Goal: Task Accomplishment & Management: Manage account settings

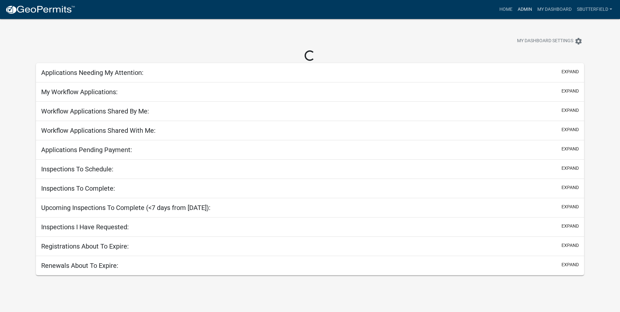
click at [520, 8] on link "Admin" at bounding box center [525, 9] width 20 height 12
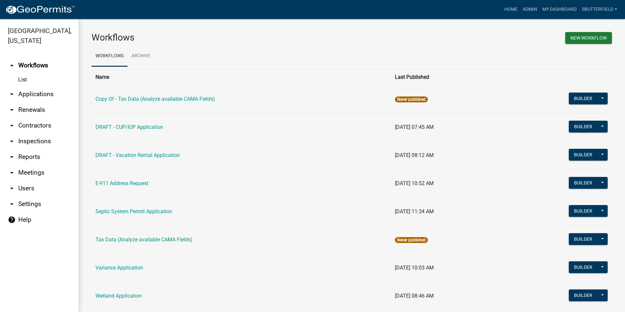
click at [22, 95] on link "arrow_drop_down Applications" at bounding box center [39, 94] width 78 height 16
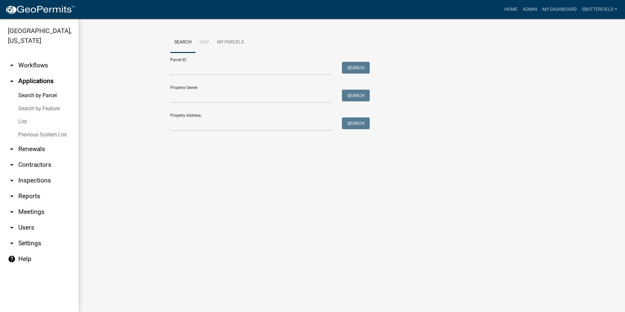
click at [24, 120] on link "List" at bounding box center [39, 121] width 78 height 13
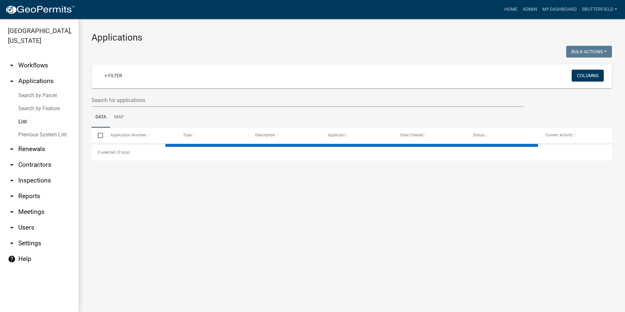
select select "1: 25"
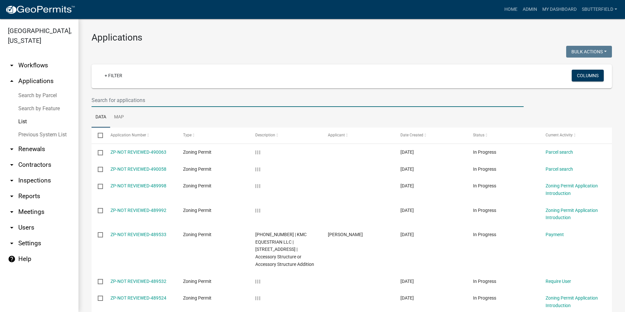
click at [158, 100] on input "text" at bounding box center [307, 99] width 432 height 13
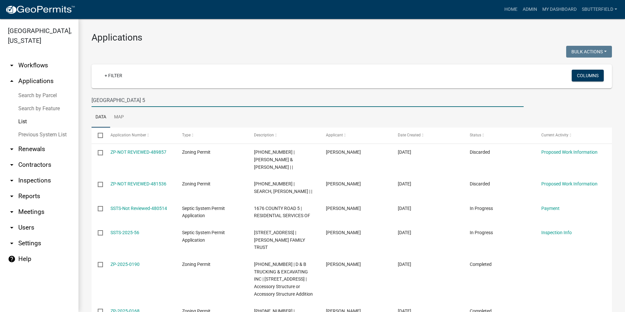
drag, startPoint x: 121, startPoint y: 96, endPoint x: 87, endPoint y: 94, distance: 33.7
click at [88, 93] on div "[GEOGRAPHIC_DATA] 5" at bounding box center [308, 99] width 442 height 13
type input "3d construction"
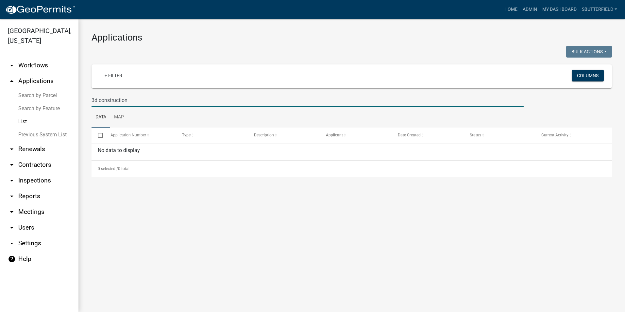
drag, startPoint x: 137, startPoint y: 100, endPoint x: 82, endPoint y: 102, distance: 55.2
click at [82, 102] on div "Applications Bulk Actions Void Expire Lock Withdraw + Filter Columns 3d constru…" at bounding box center [351, 104] width 546 height 171
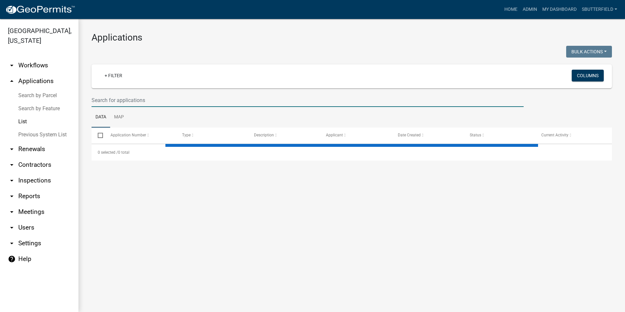
select select "1: 25"
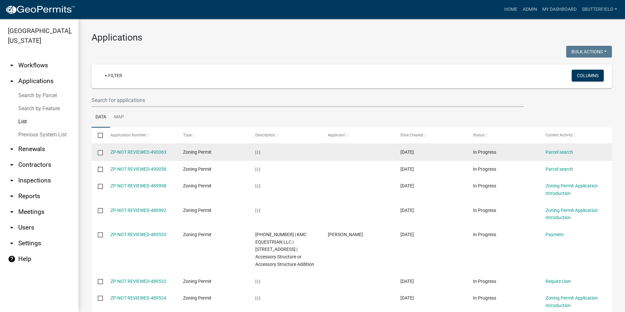
click at [97, 149] on datatable-body-cell at bounding box center [97, 152] width 12 height 17
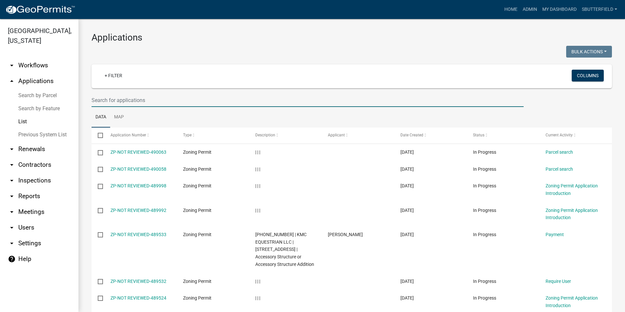
click at [135, 99] on input "text" at bounding box center [307, 99] width 432 height 13
click at [229, 98] on input "text" at bounding box center [307, 99] width 432 height 13
click at [155, 102] on input "text" at bounding box center [307, 99] width 432 height 13
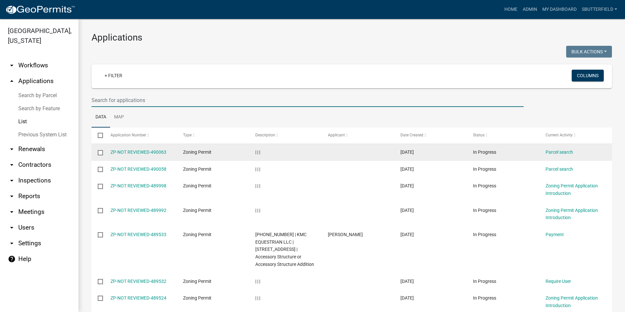
click at [316, 161] on datatable-body-cell "| | |" at bounding box center [285, 169] width 73 height 17
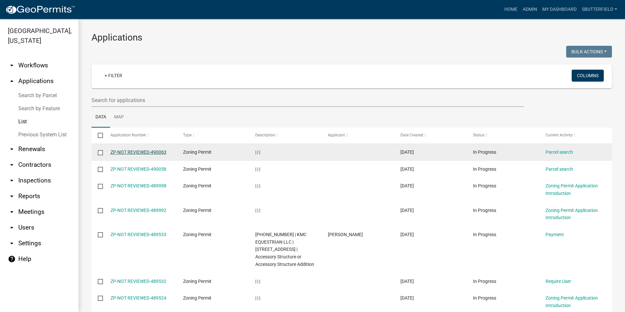
click at [139, 151] on link "ZP-NOT REVIEWED-490063" at bounding box center [138, 151] width 56 height 5
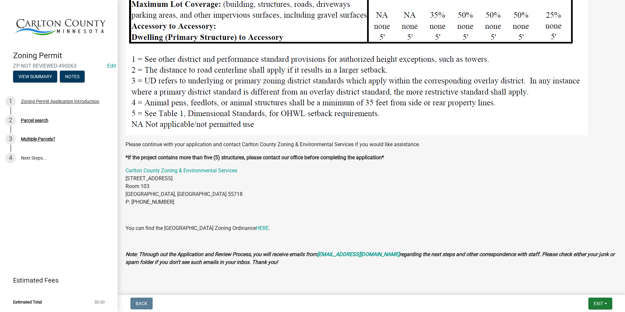
scroll to position [854, 0]
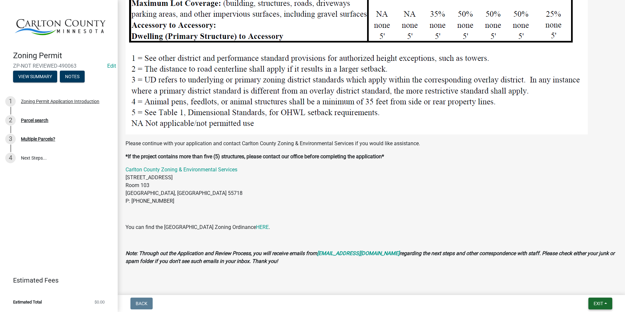
click at [603, 304] on button "Exit" at bounding box center [600, 303] width 24 height 12
click at [582, 286] on button "Save & Exit" at bounding box center [586, 286] width 52 height 16
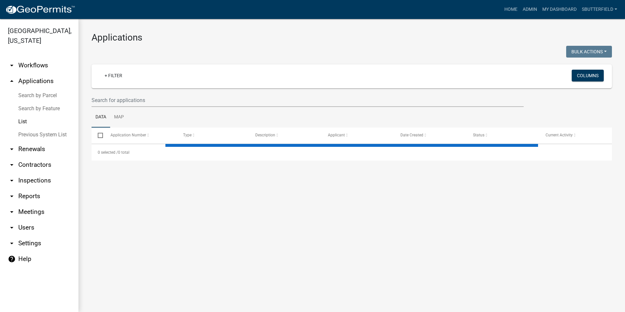
select select "1: 25"
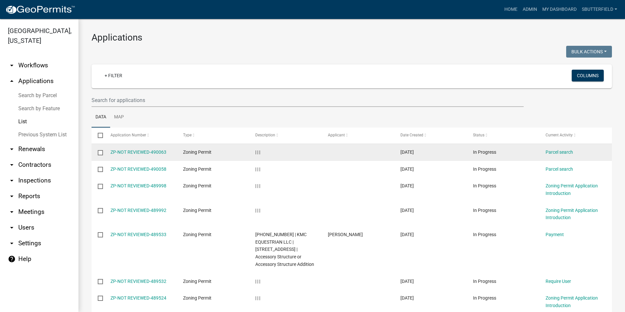
click at [94, 152] on datatable-body-cell at bounding box center [97, 152] width 12 height 17
click at [100, 150] on input "checkbox" at bounding box center [100, 152] width 4 height 4
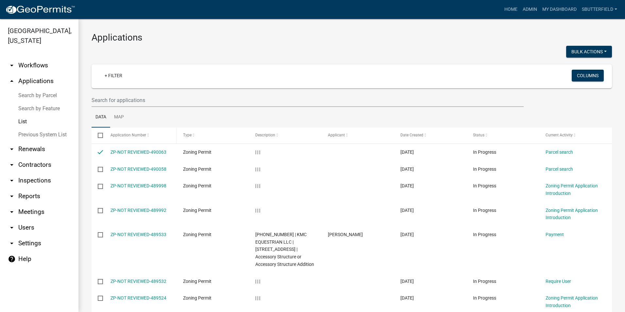
drag, startPoint x: 101, startPoint y: 152, endPoint x: 116, endPoint y: 133, distance: 23.8
click at [102, 152] on input "checkbox" at bounding box center [100, 152] width 4 height 4
checkbox input "false"
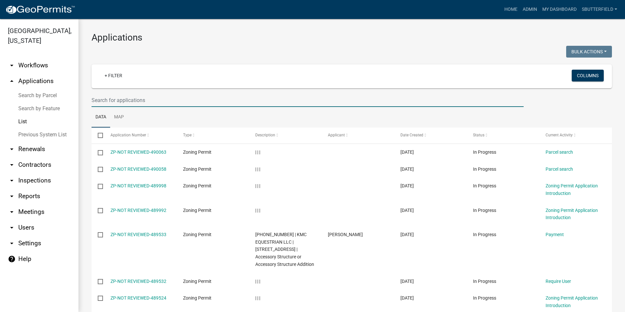
click at [129, 98] on input "text" at bounding box center [307, 99] width 432 height 13
type input "105"
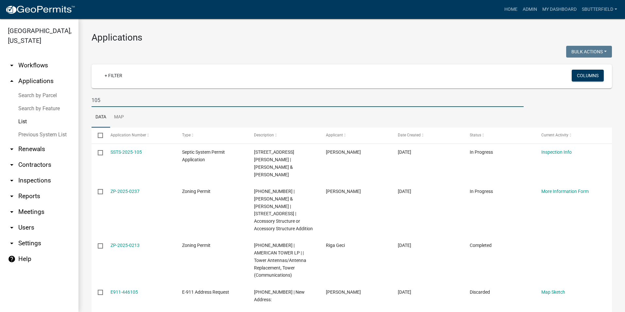
drag, startPoint x: 117, startPoint y: 99, endPoint x: 80, endPoint y: 98, distance: 36.3
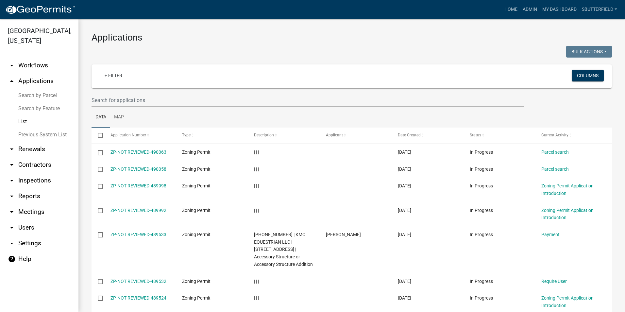
click at [45, 107] on link "Search by Feature" at bounding box center [39, 108] width 78 height 13
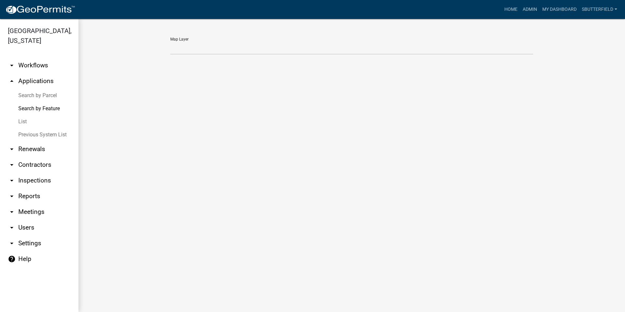
click at [41, 77] on link "arrow_drop_up Applications" at bounding box center [39, 81] width 78 height 16
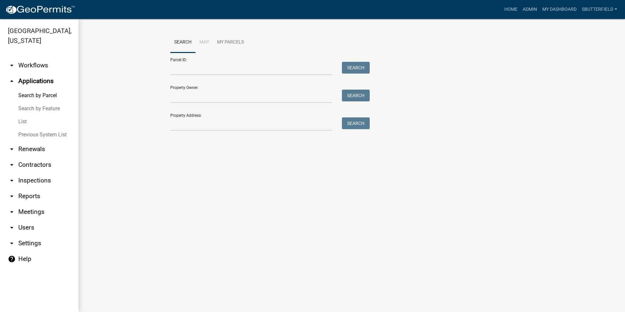
click at [23, 121] on link "List" at bounding box center [39, 121] width 78 height 13
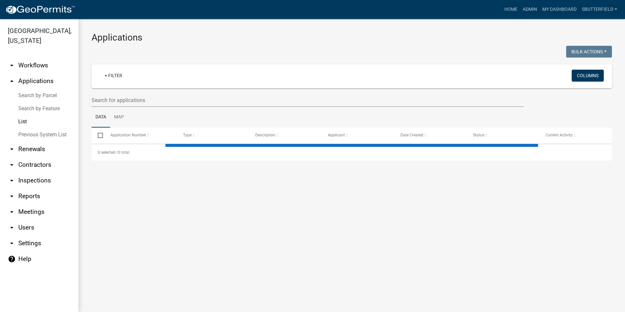
select select "1: 25"
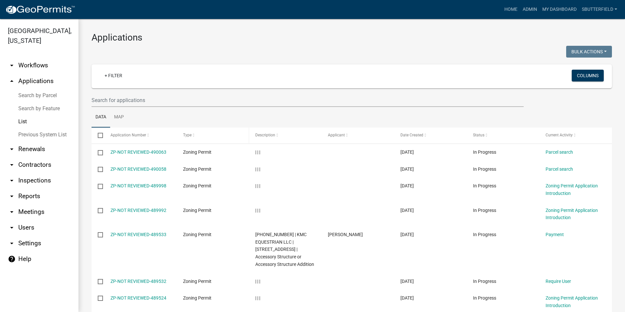
click at [192, 134] on span at bounding box center [193, 135] width 4 height 5
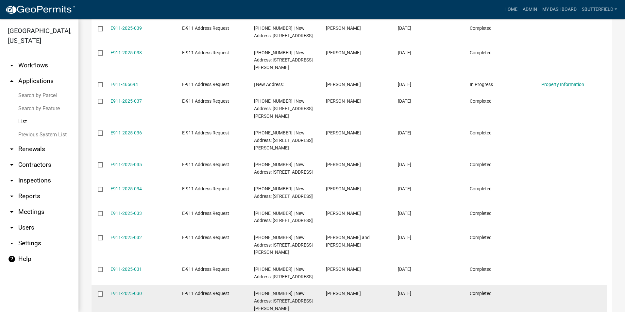
scroll to position [431, 0]
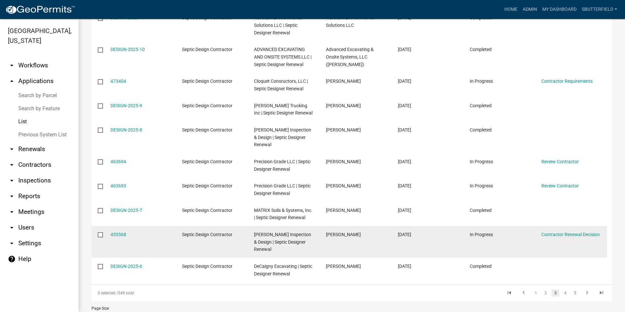
scroll to position [543, 0]
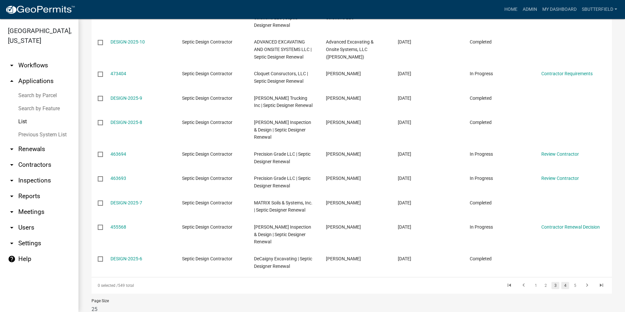
click at [561, 282] on link "4" at bounding box center [565, 285] width 8 height 7
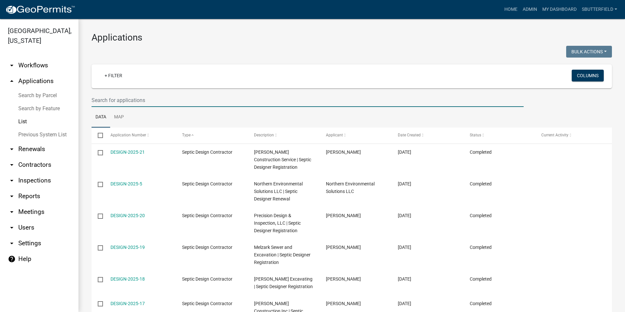
click at [144, 100] on input "text" at bounding box center [307, 99] width 432 height 13
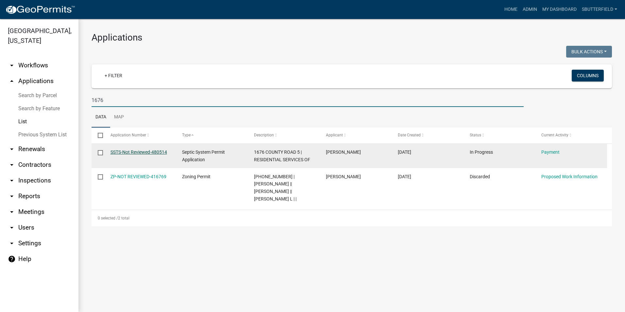
type input "1676"
click at [151, 151] on link "SSTS-Not Reviewed-480514" at bounding box center [138, 151] width 57 height 5
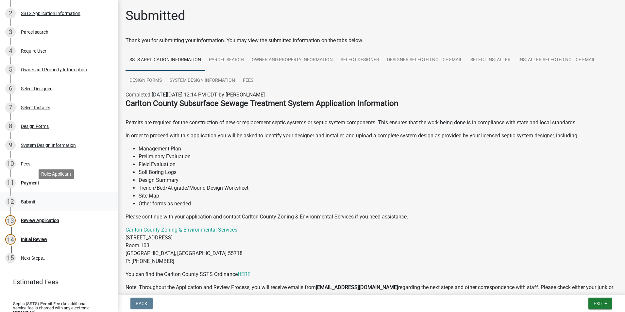
scroll to position [131, 0]
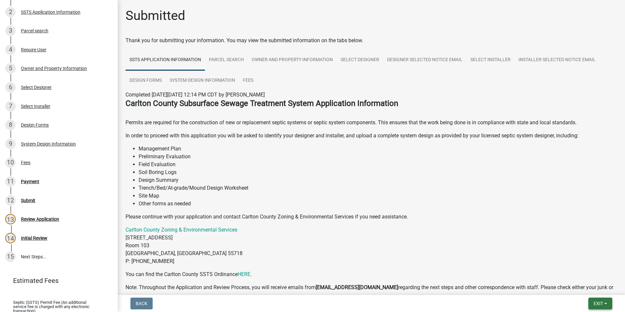
click at [608, 303] on button "Exit" at bounding box center [600, 303] width 24 height 12
click at [591, 285] on button "Save & Exit" at bounding box center [586, 286] width 52 height 16
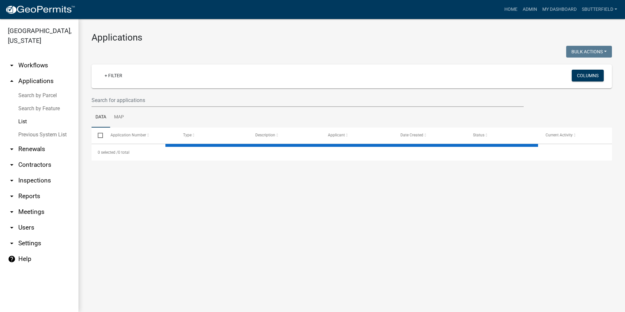
select select "1: 25"
